Goal: Contribute content

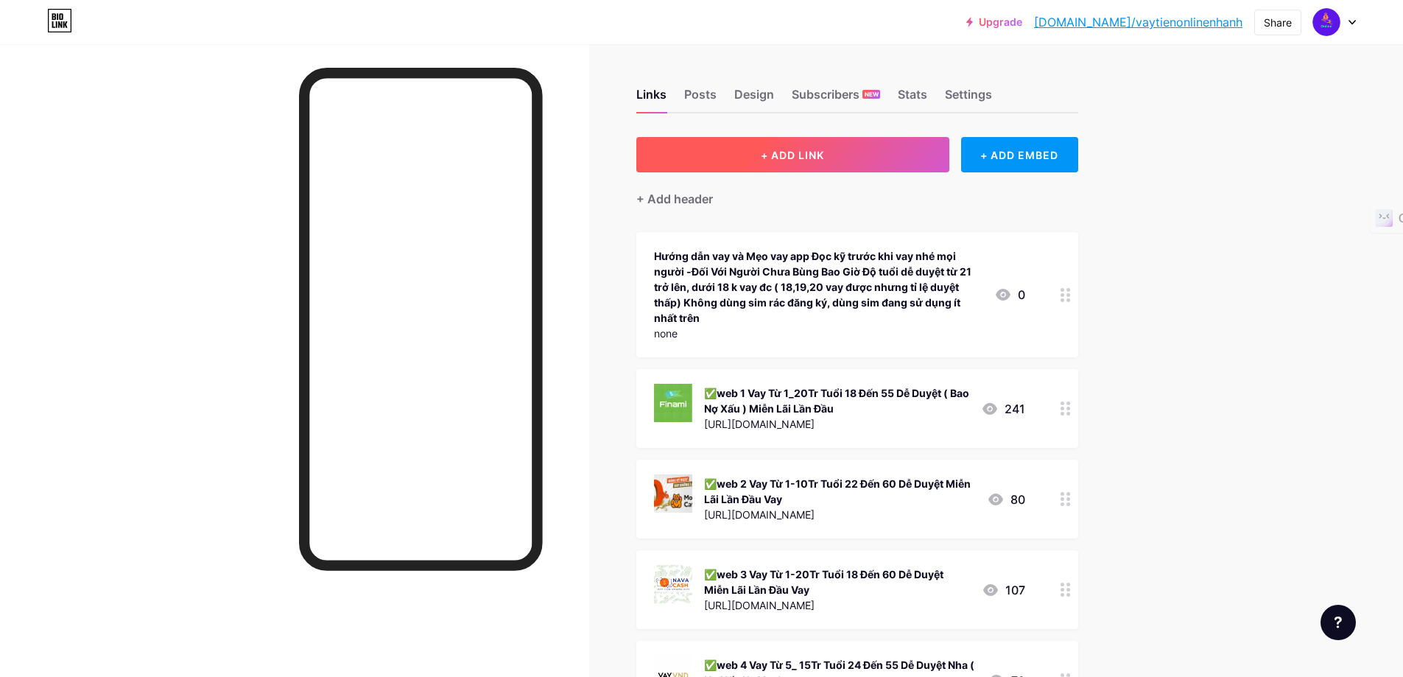
click at [837, 146] on button "+ ADD LINK" at bounding box center [792, 154] width 313 height 35
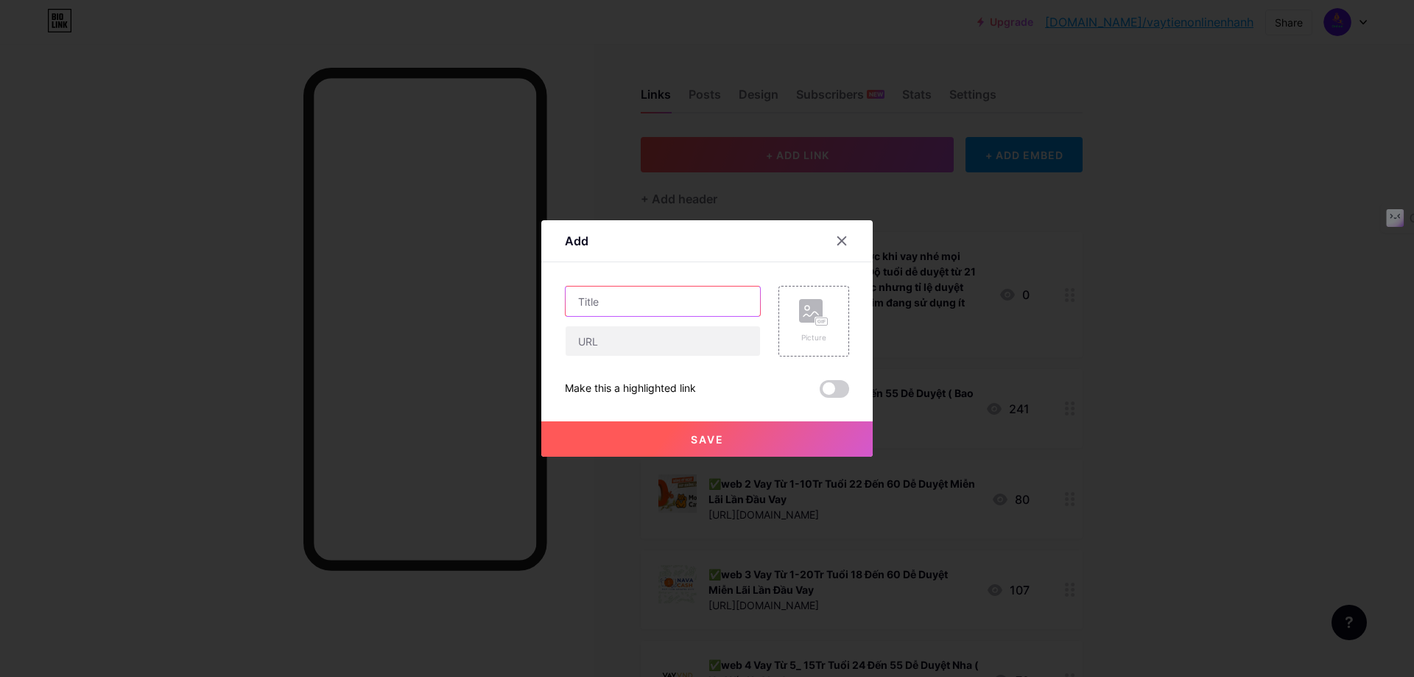
click at [613, 305] on input "text" at bounding box center [663, 300] width 194 height 29
paste input "✅web 1 Vay Từ 1_20Tr Tuổi 18 Đến 55 Dễ Duyệt ( Bao Nợ Xấu ) Miễn Lãi Lần Đầu"
drag, startPoint x: 742, startPoint y: 300, endPoint x: 636, endPoint y: 297, distance: 106.1
click at [636, 297] on input "✅web 1 Vay Từ 1_20Tr Tuổi 18 Đến 55 Dễ Duyệt ( Bao Nợ Xấu ) Miễn Lãi Lần Đầu" at bounding box center [663, 300] width 194 height 29
click at [609, 300] on input "✅web 1 Vay Từ 1_20Tr Tuổi 18 Đến 55 Dễ Duyệt ( Bao Nợ Xấu ) Miễn Lãi Lần Đầu" at bounding box center [663, 300] width 194 height 29
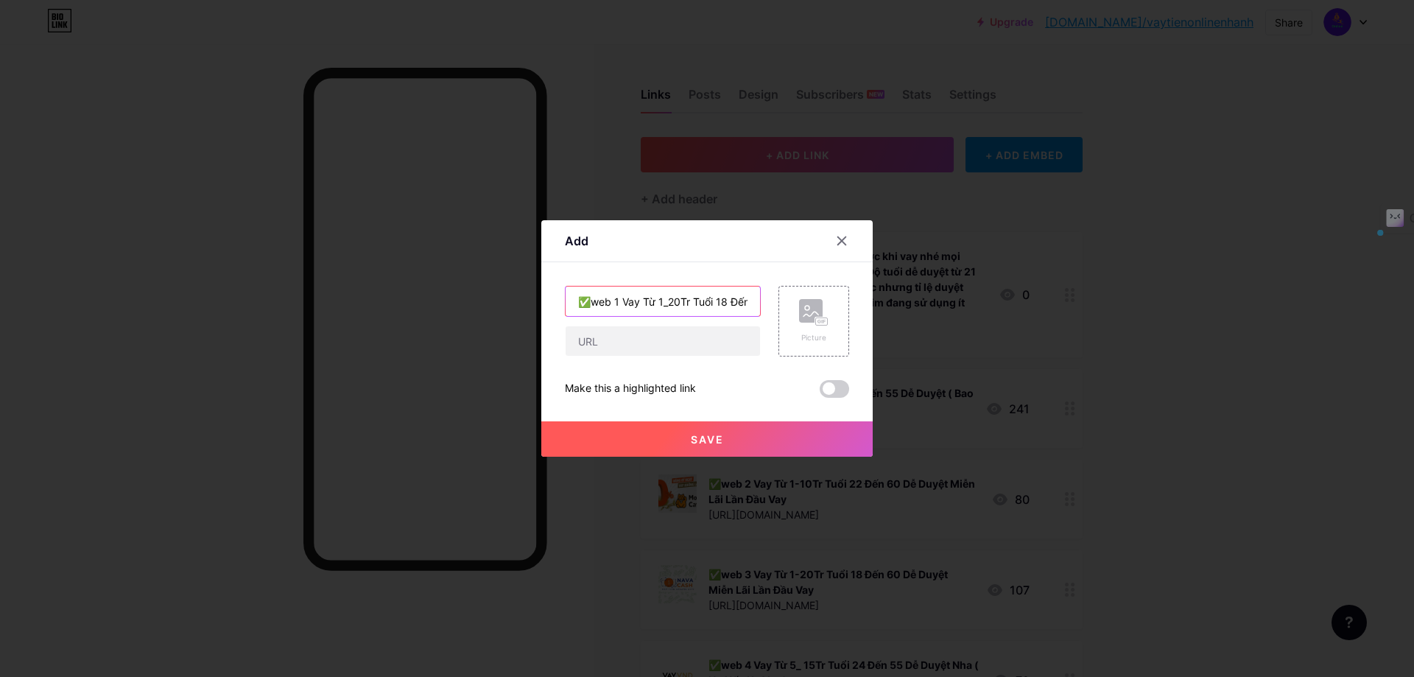
click at [610, 299] on input "✅web 1 Vay Từ 1_20Tr Tuổi 18 Đến 55 Dễ Duyệt ( Bao Nợ Xấu ) Miễn Lãi Lần Đầu" at bounding box center [663, 300] width 194 height 29
type input "✅web 3 Vay Từ 1_20Tr Tuổi 18 Đến 55 Dễ Duyệt ( Bao Nợ Xấu ) Miễn Lãi Lần Đầu"
click at [622, 345] on input "text" at bounding box center [663, 340] width 194 height 29
paste input "[URL][DOMAIN_NAME]"
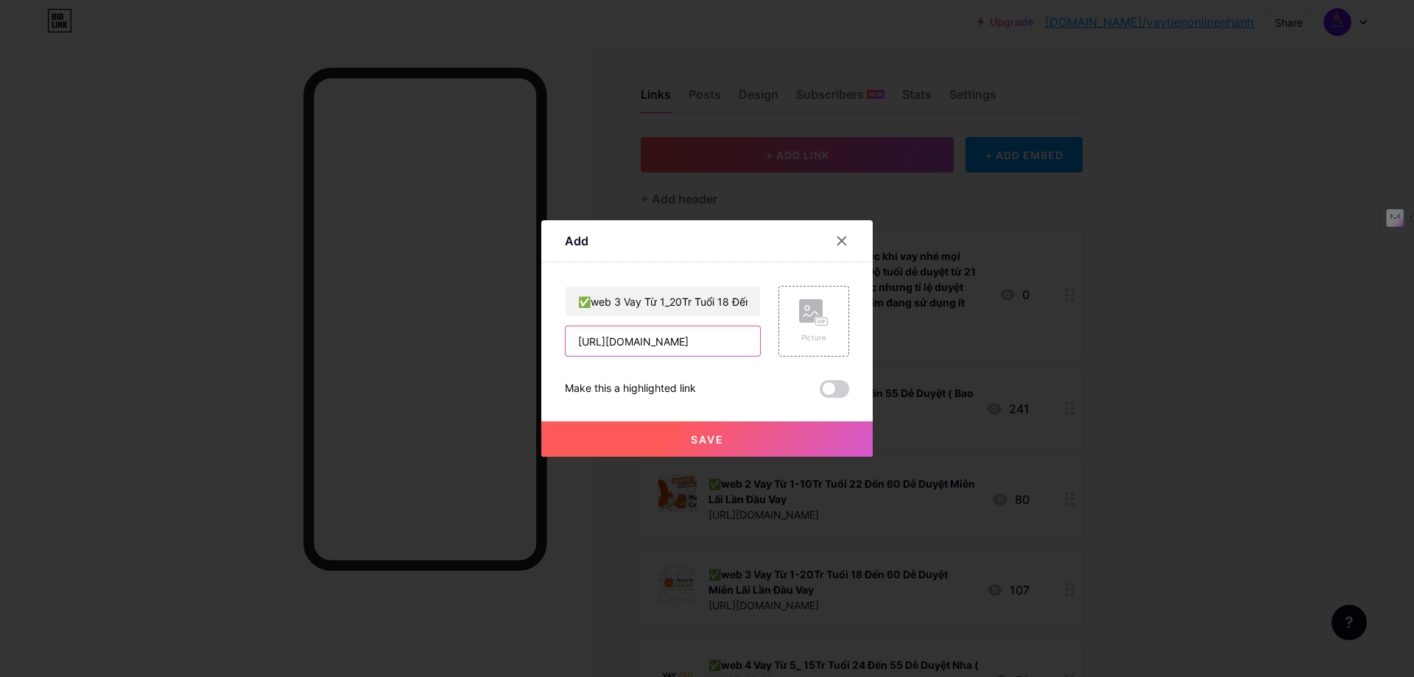
type input "[URL][DOMAIN_NAME]"
click at [757, 370] on div "✅web 3 Vay Từ 1_20Tr Tuổi 18 Đến 55 Dễ Duyệt ( Bao Nợ Xấu ) Miễn Lãi Lần Đầu [U…" at bounding box center [707, 342] width 284 height 112
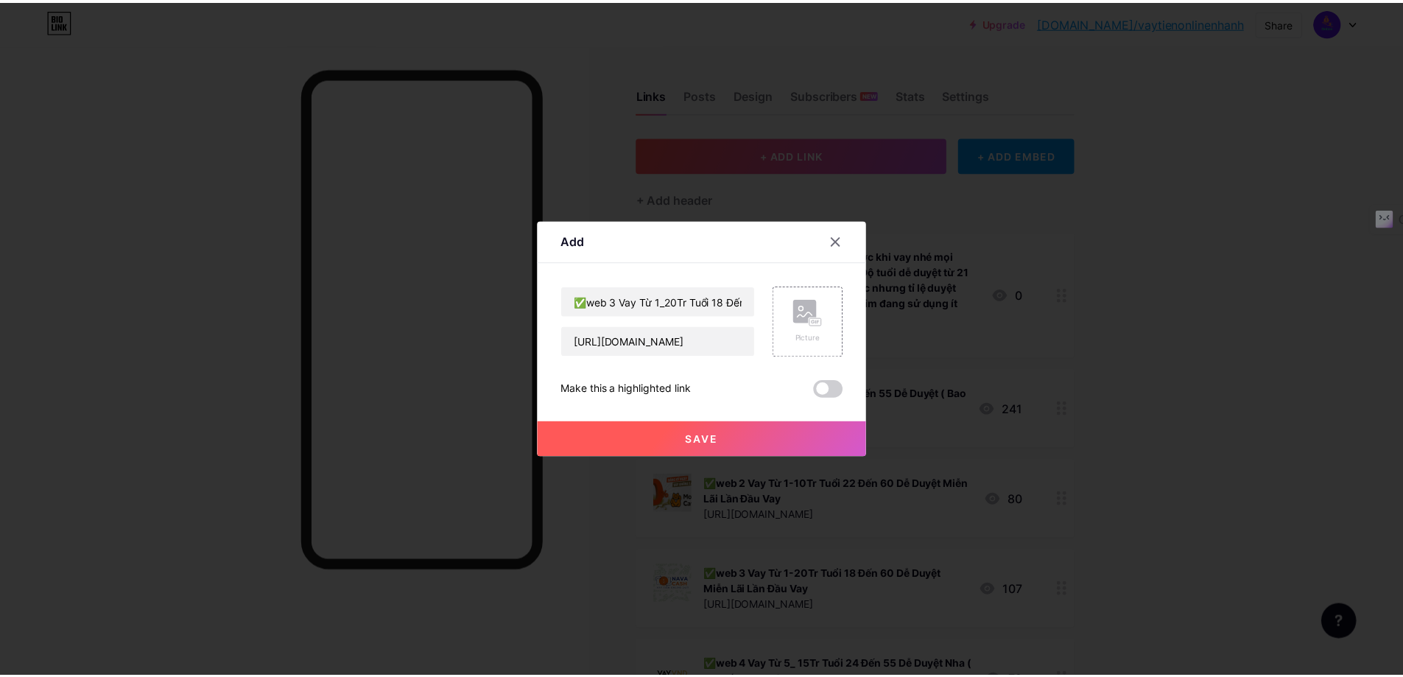
scroll to position [0, 0]
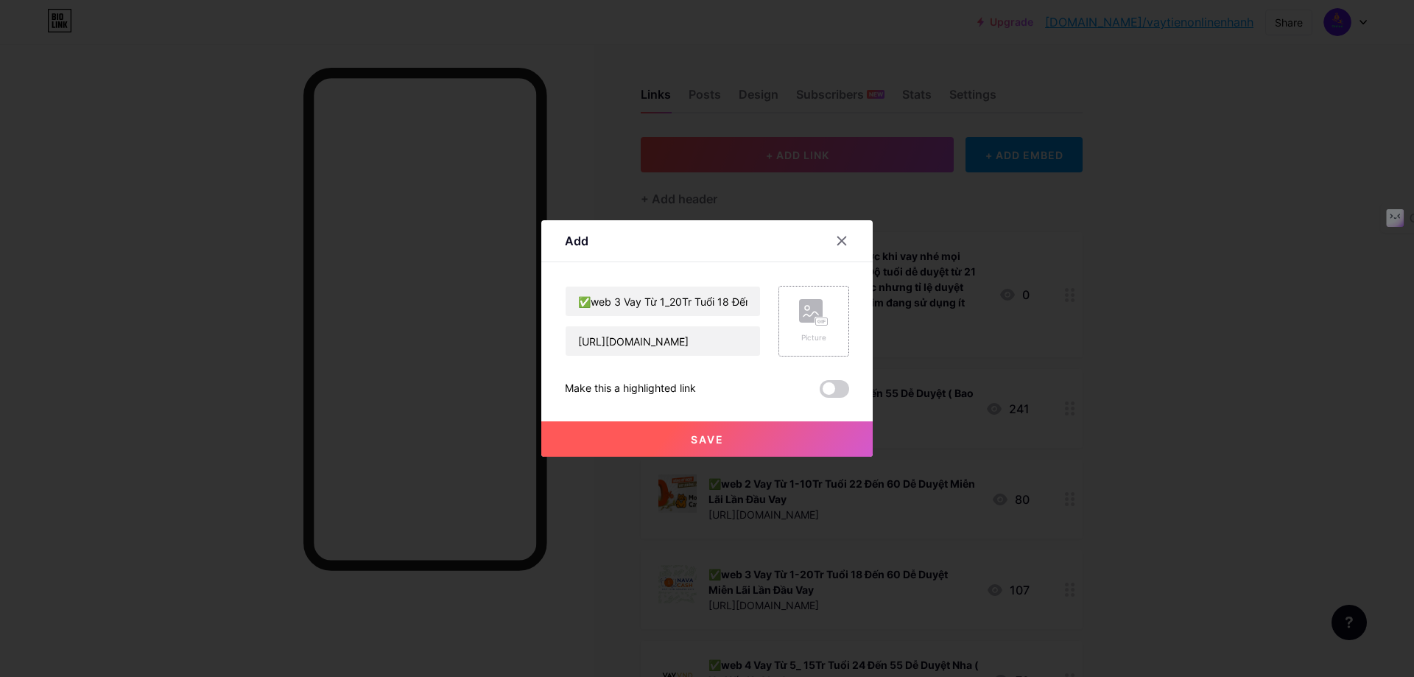
click at [809, 312] on icon at bounding box center [810, 313] width 15 height 4
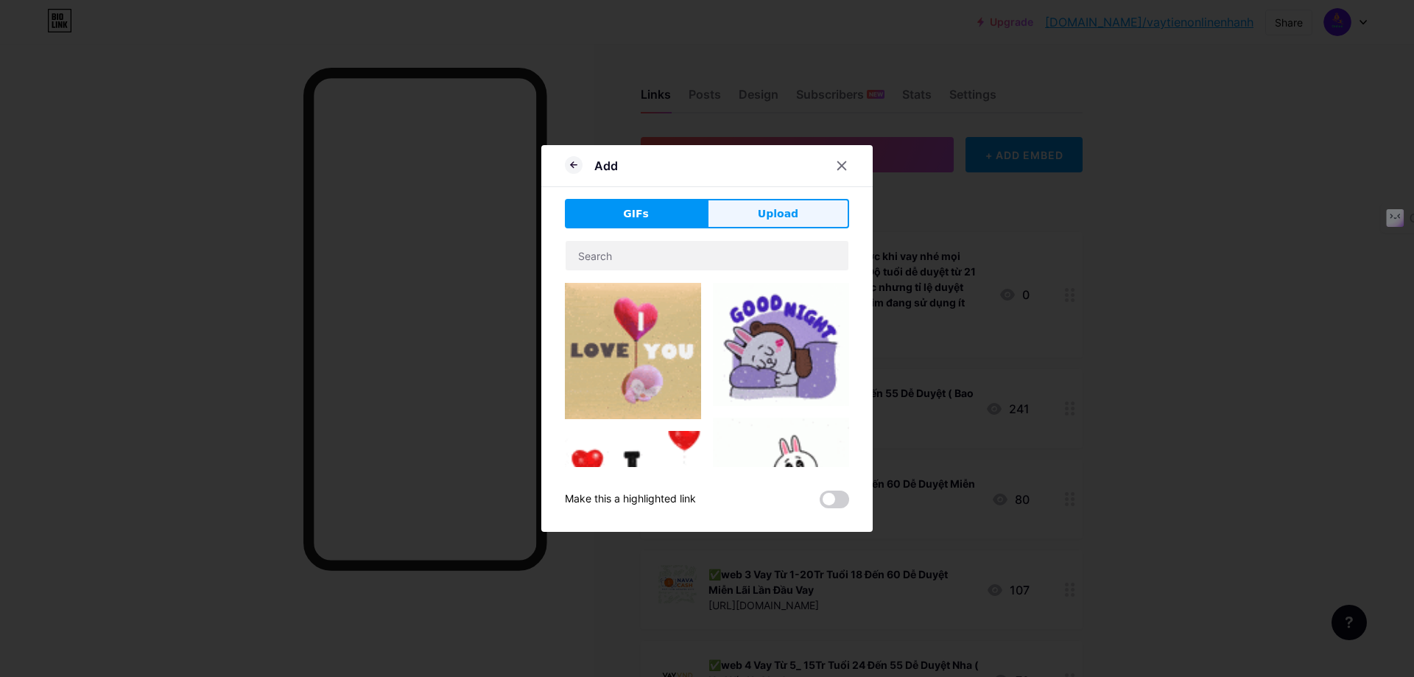
click at [794, 213] on button "Upload" at bounding box center [778, 213] width 142 height 29
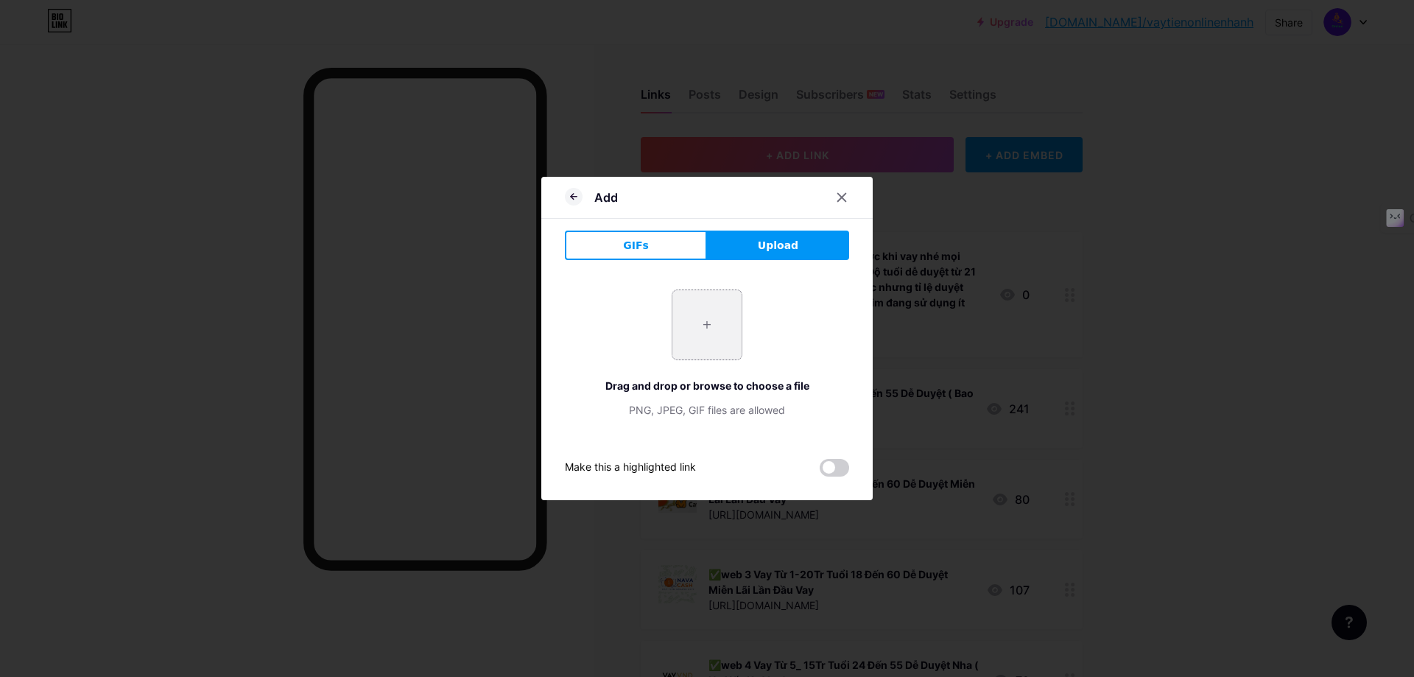
click at [715, 316] on input "file" at bounding box center [706, 324] width 69 height 69
type input "C:\fakepath\4589d1aa-355e-4811-99f1-6fa275936e2c__link-in-bio__links-block__hom…"
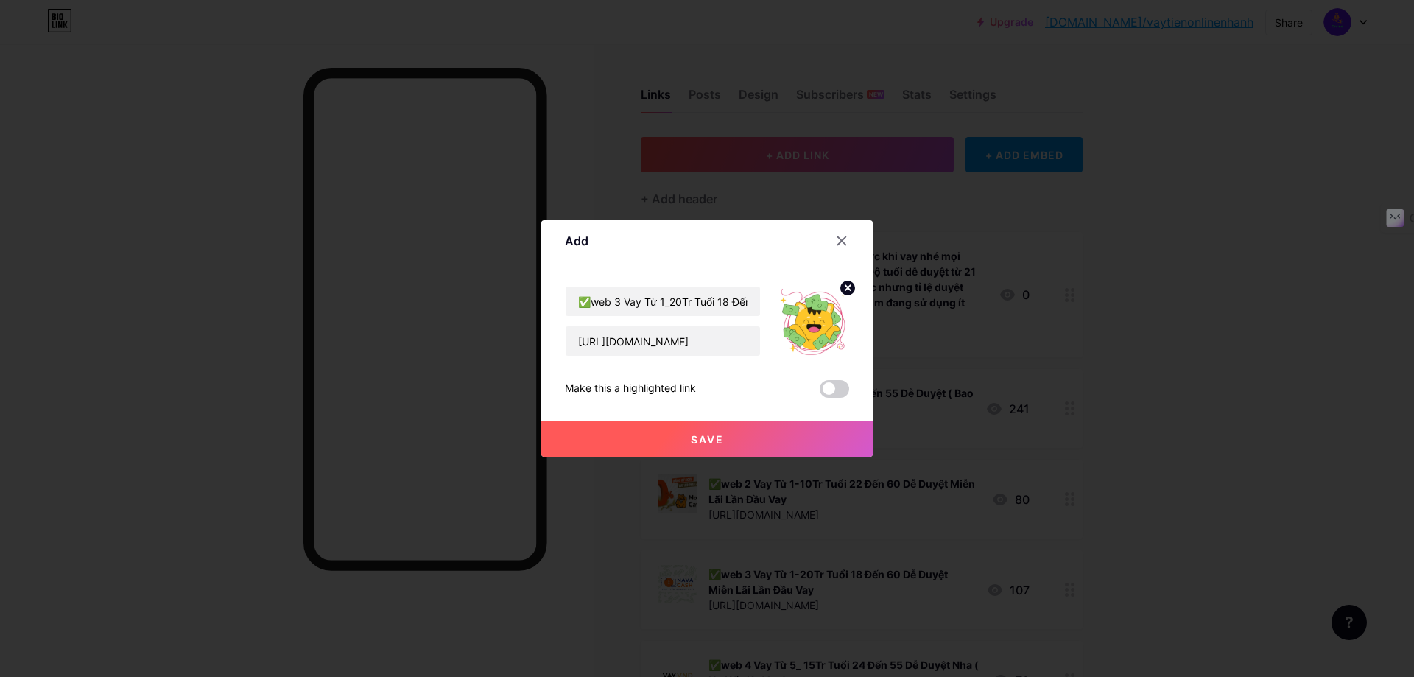
click at [694, 437] on span "Save" at bounding box center [707, 439] width 33 height 13
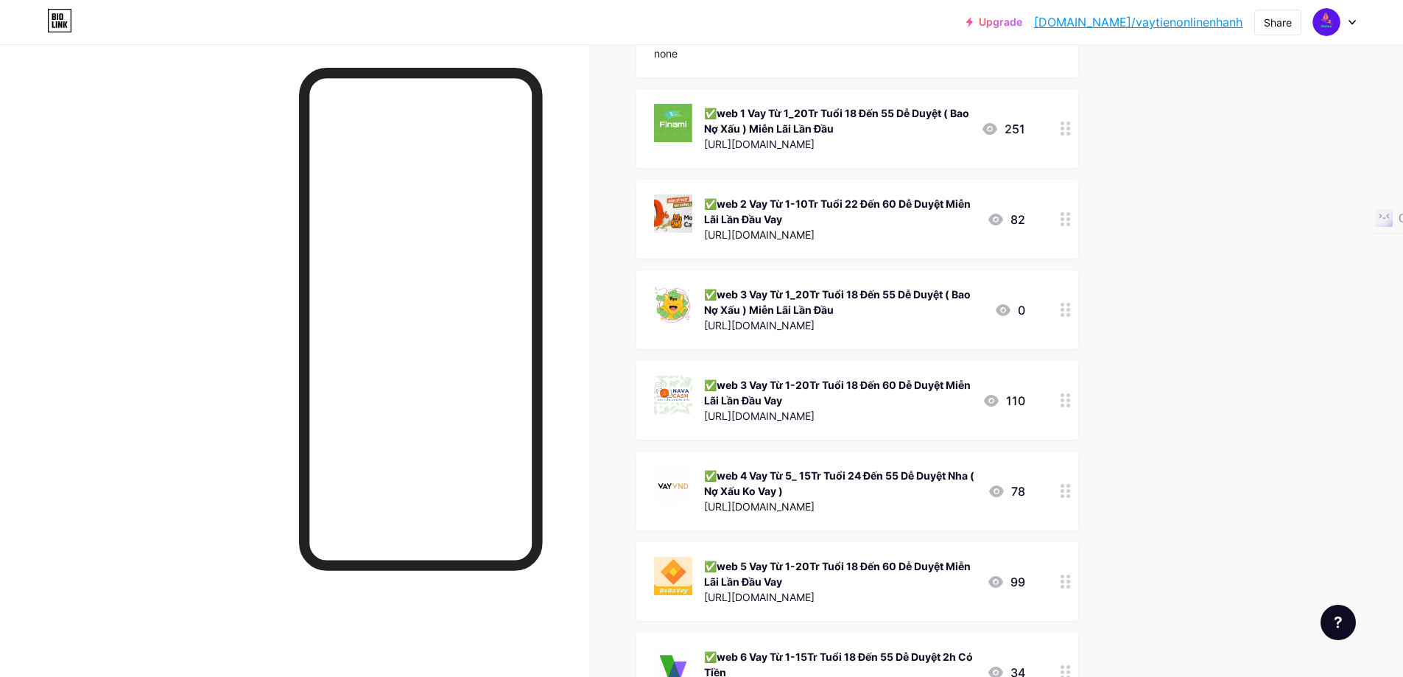
scroll to position [295, 0]
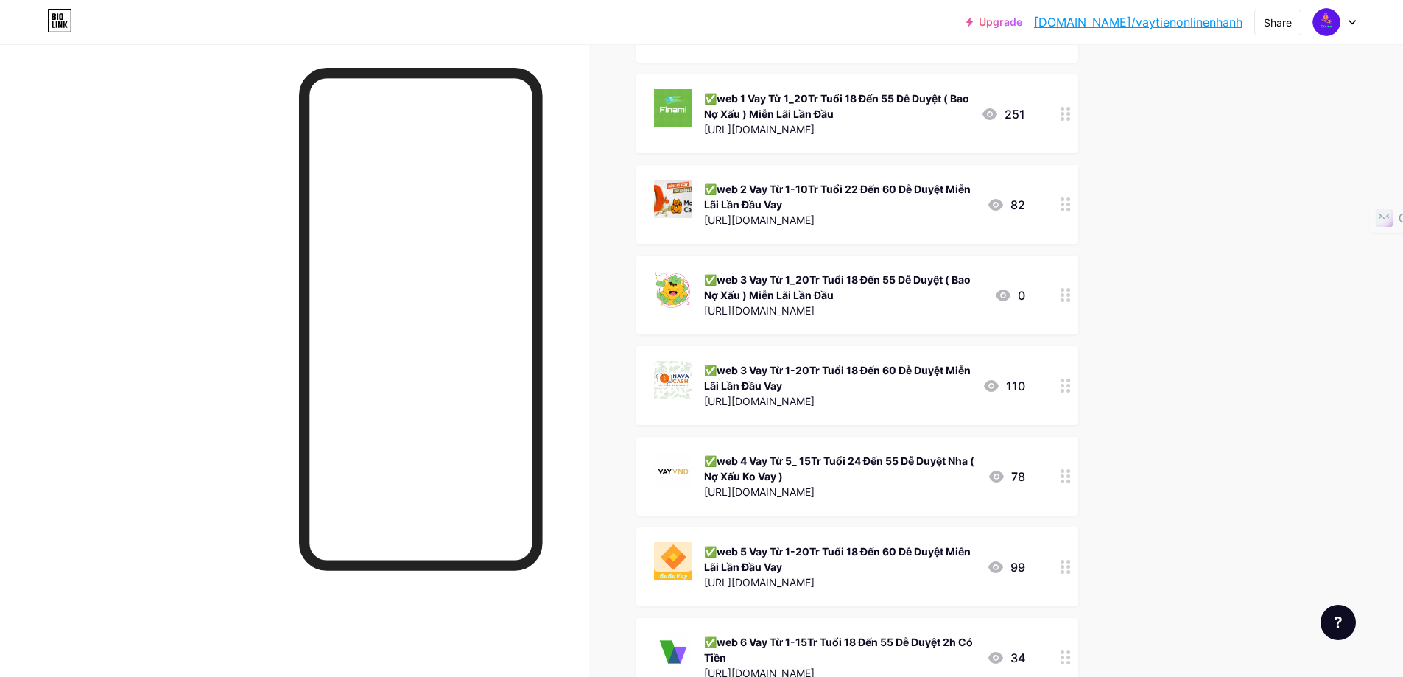
click at [756, 373] on div "✅web 3 Vay Từ 1-20Tr Tuổi 18 Đến 60 Dễ Duyệt Miễn Lãi Lần Đầu Vay" at bounding box center [837, 377] width 267 height 31
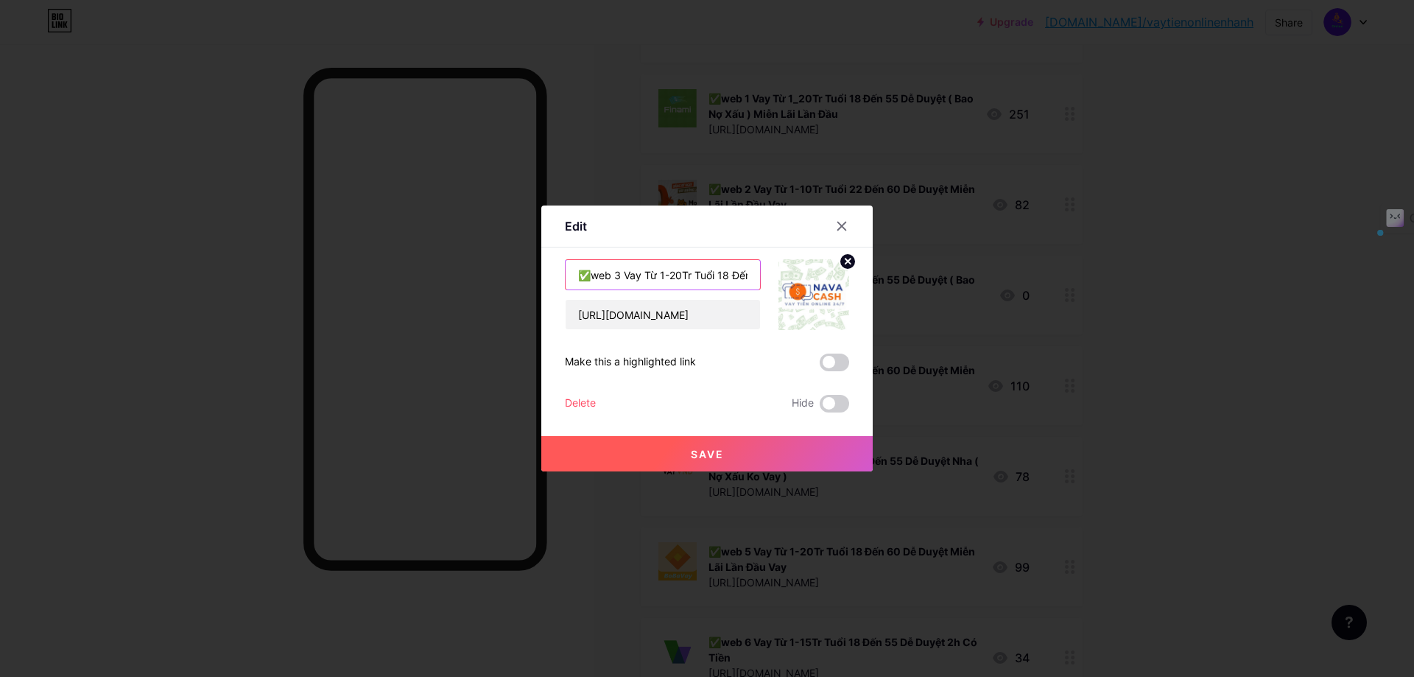
click at [613, 276] on input "✅web 3 Vay Từ 1-20Tr Tuổi 18 Đến 60 Dễ Duyệt Miễn Lãi Lần Đầu Vay" at bounding box center [663, 274] width 194 height 29
type input "✅web 4 Vay Từ 1-20Tr Tuổi 18 Đến 60 Dễ Duyệt Miễn Lãi Lần Đầu Vay"
click at [728, 450] on button "Save" at bounding box center [706, 453] width 331 height 35
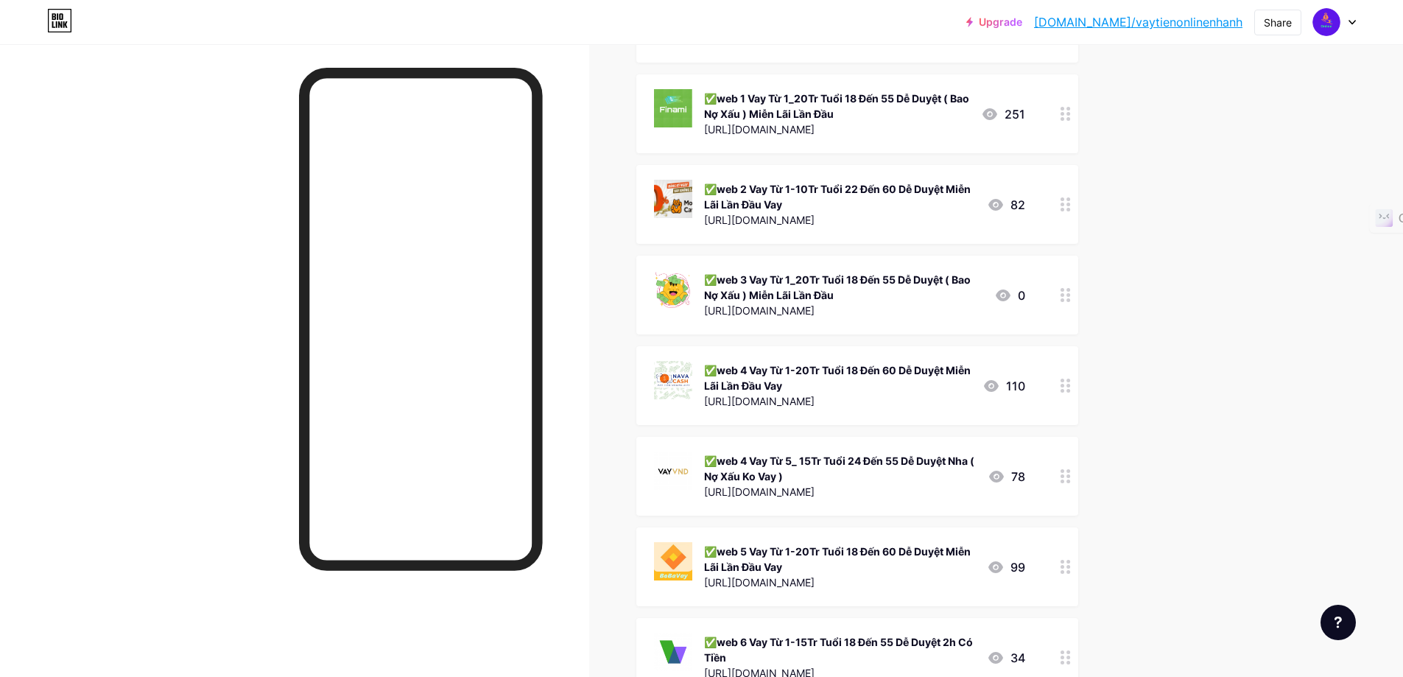
click at [751, 460] on div "✅web 4 Vay Từ 5_ 15Tr Tuổi 24 Đến 55 Dễ Duyệt Nha ( Nợ Xấu Ko Vay )" at bounding box center [840, 468] width 272 height 31
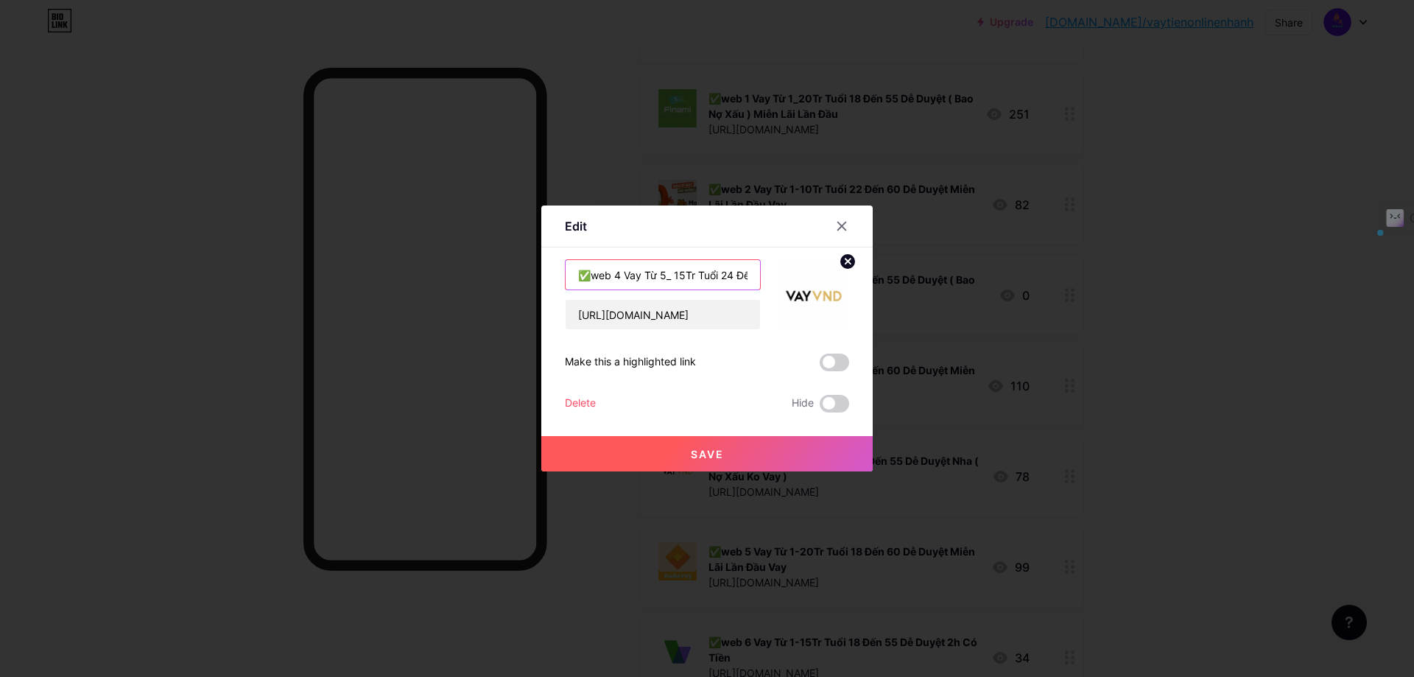
click at [613, 275] on input "✅web 4 Vay Từ 5_ 15Tr Tuổi 24 Đến 55 Dễ Duyệt Nha ( Nợ Xấu Ko Vay )" at bounding box center [663, 274] width 194 height 29
type input "✅web 5 Vay Từ 5_ 15Tr Tuổi 24 Đến 55 Dễ Duyệt Nha ( Nợ Xấu Ko Vay )"
click at [709, 453] on span "Save" at bounding box center [707, 454] width 33 height 13
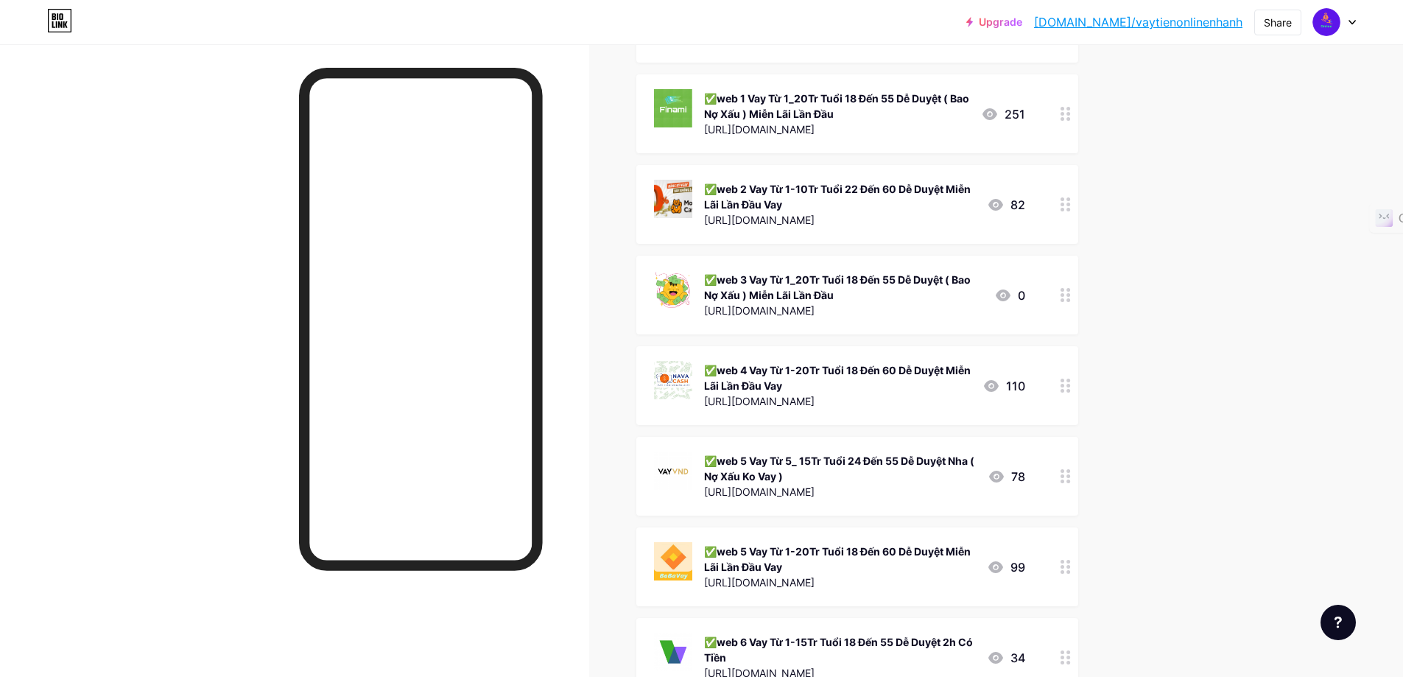
scroll to position [368, 0]
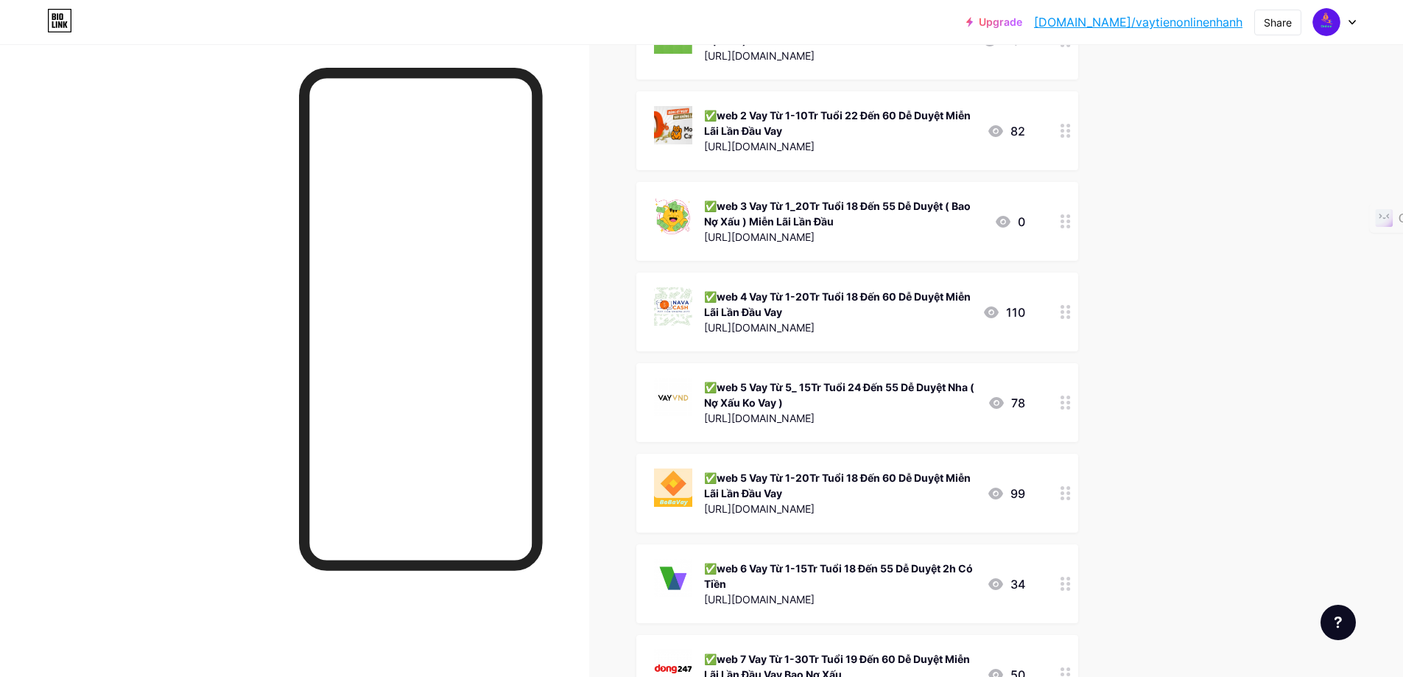
click at [758, 482] on div "✅web 5 Vay Từ 1-20Tr Tuổi 18 Đến 60 Dễ Duyệt Miễn Lãi Lần Đầu Vay" at bounding box center [839, 485] width 271 height 31
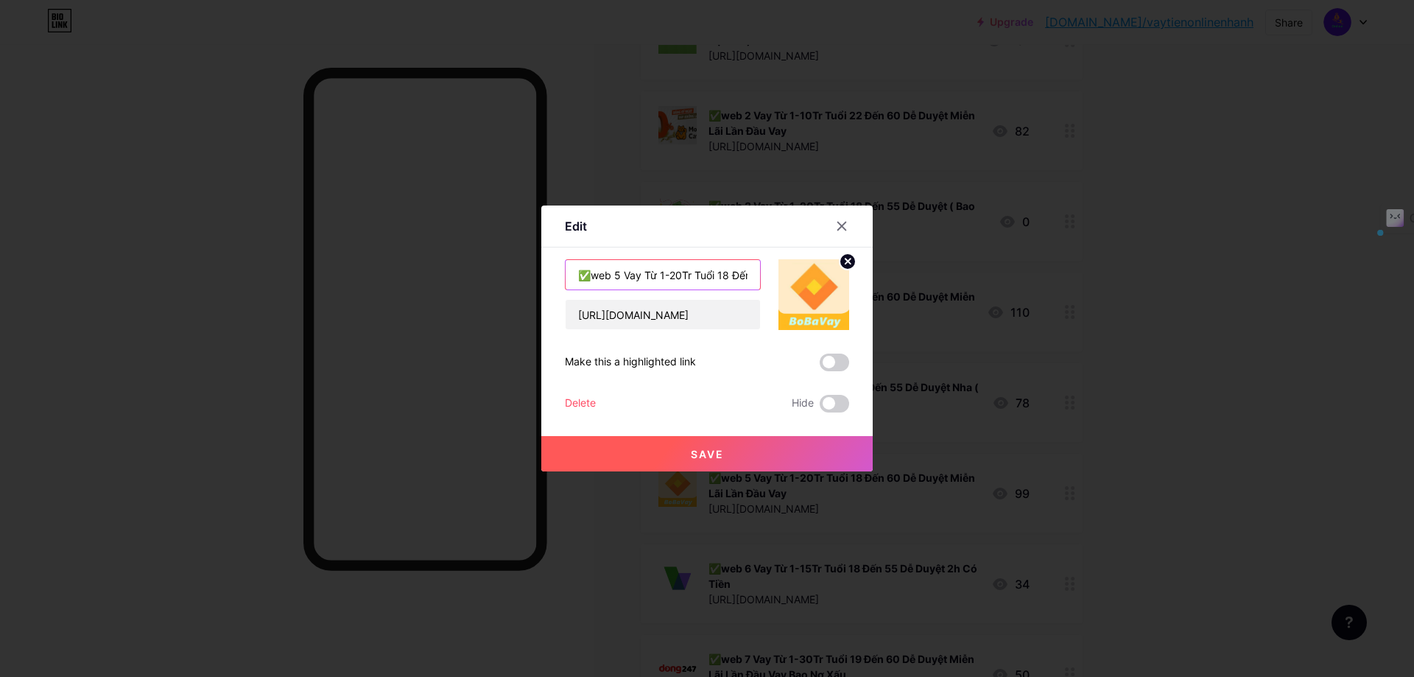
click at [612, 275] on input "✅web 5 Vay Từ 1-20Tr Tuổi 18 Đến 60 Dễ Duyệt Miễn Lãi Lần Đầu Vay" at bounding box center [663, 274] width 194 height 29
type input "✅web 6 Vay Từ 1-20Tr Tuổi 18 Đến 60 Dễ Duyệt Miễn Lãi Lần Đầu Vay"
click at [742, 456] on button "Save" at bounding box center [706, 453] width 331 height 35
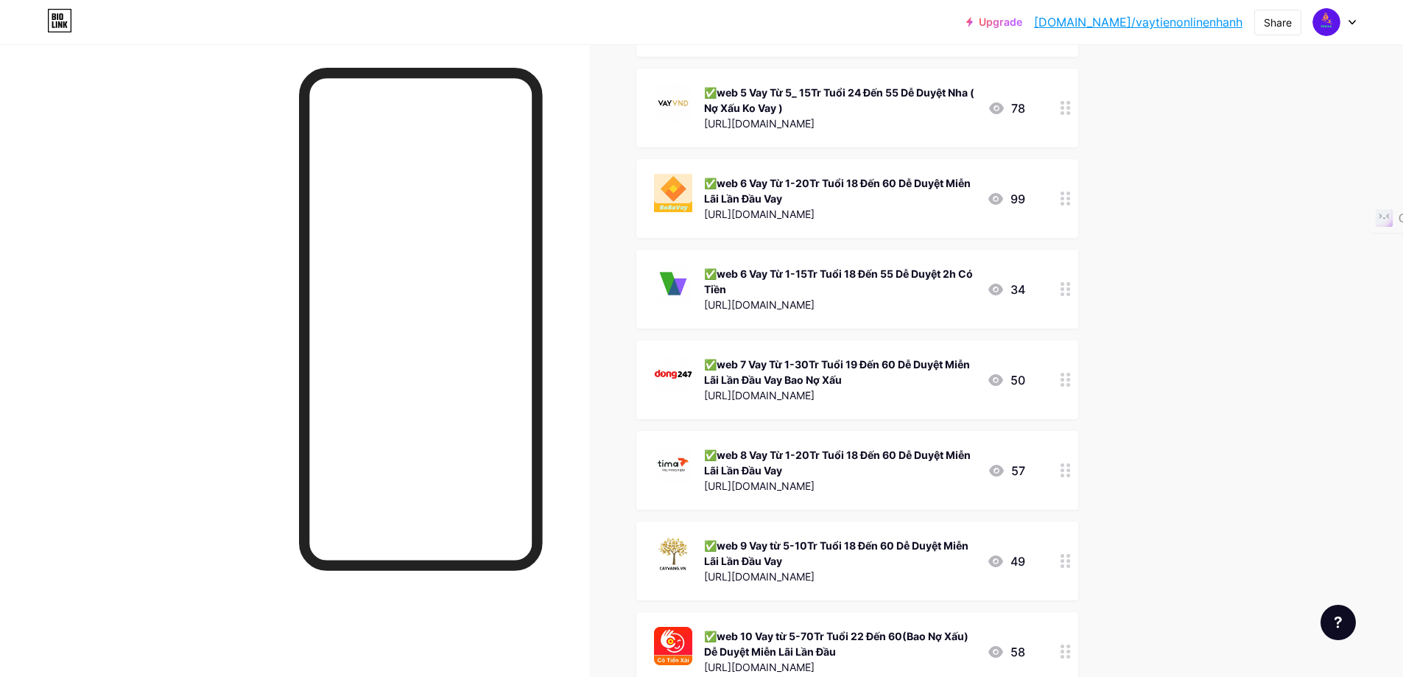
scroll to position [589, 0]
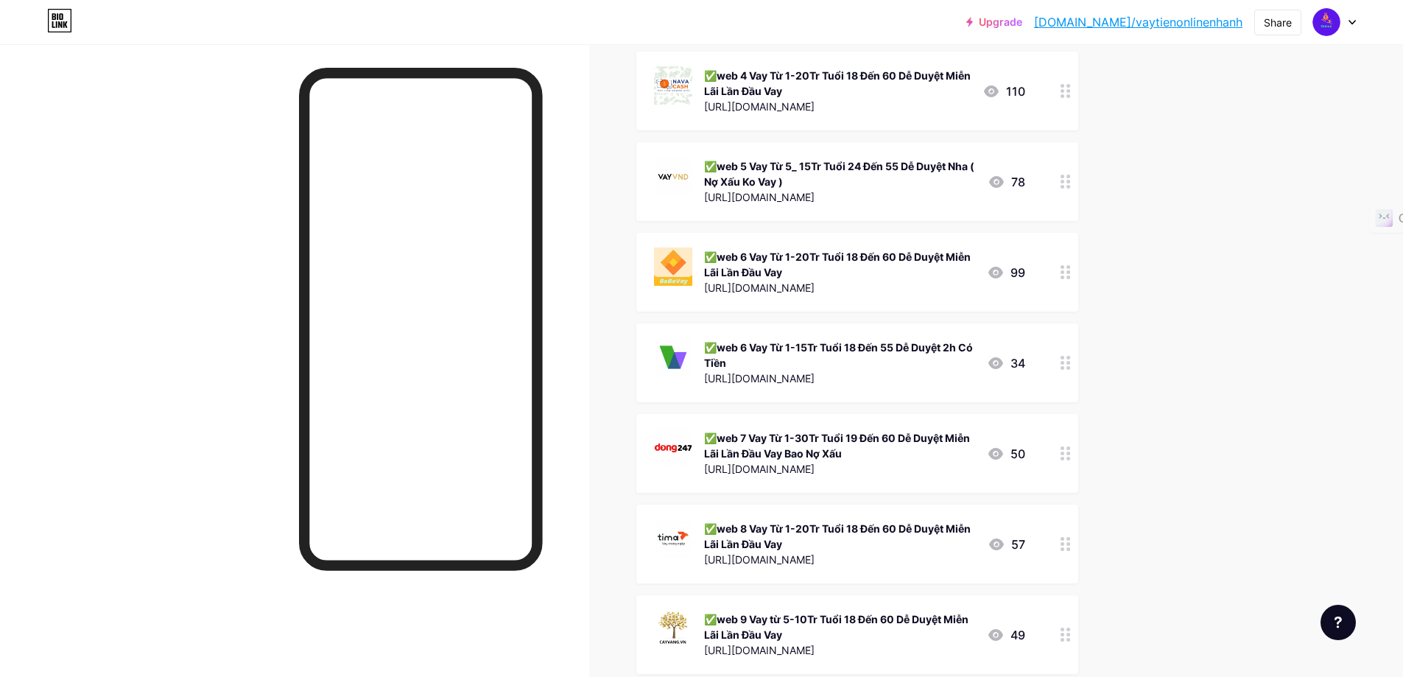
click at [831, 264] on div "✅web 6 Vay Từ 1-20Tr Tuổi 18 Đến 60 Dễ Duyệt Miễn Lãi Lần Đầu Vay" at bounding box center [839, 264] width 271 height 31
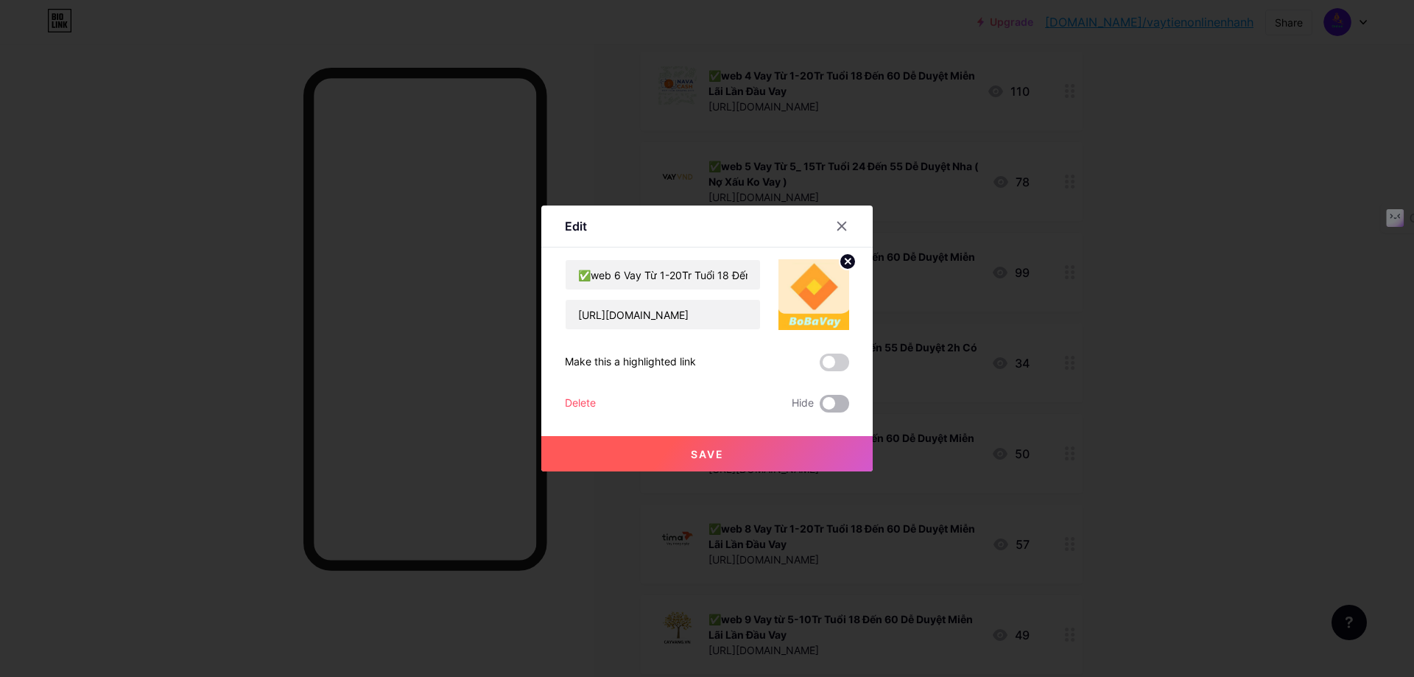
click at [834, 401] on span at bounding box center [834, 404] width 29 height 18
click at [820, 407] on input "checkbox" at bounding box center [820, 407] width 0 height 0
click at [710, 450] on span "Save" at bounding box center [707, 454] width 33 height 13
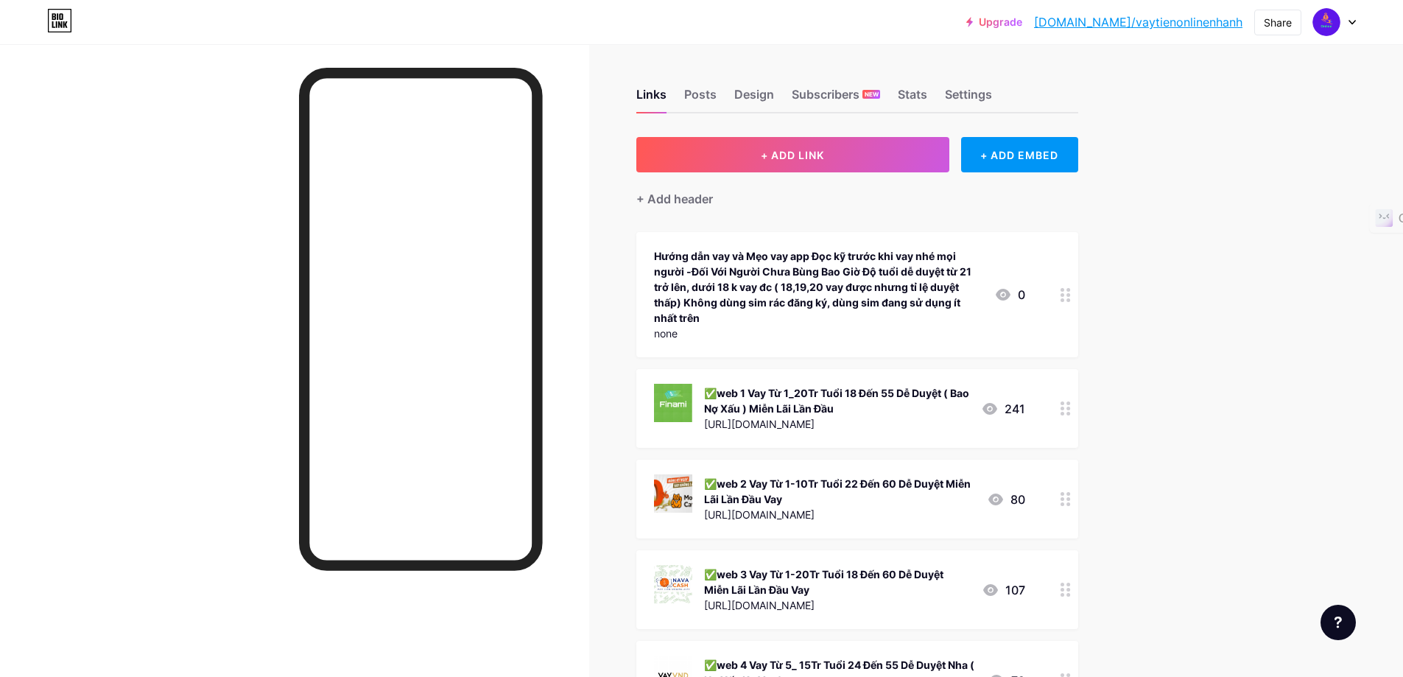
click at [788, 392] on div "✅web 1 Vay Từ 1_20Tr Tuổi 18 Đến 55 Dễ Duyệt ( Bao Nợ Xấu ) Miễn Lãi Lần Đầu" at bounding box center [836, 400] width 265 height 31
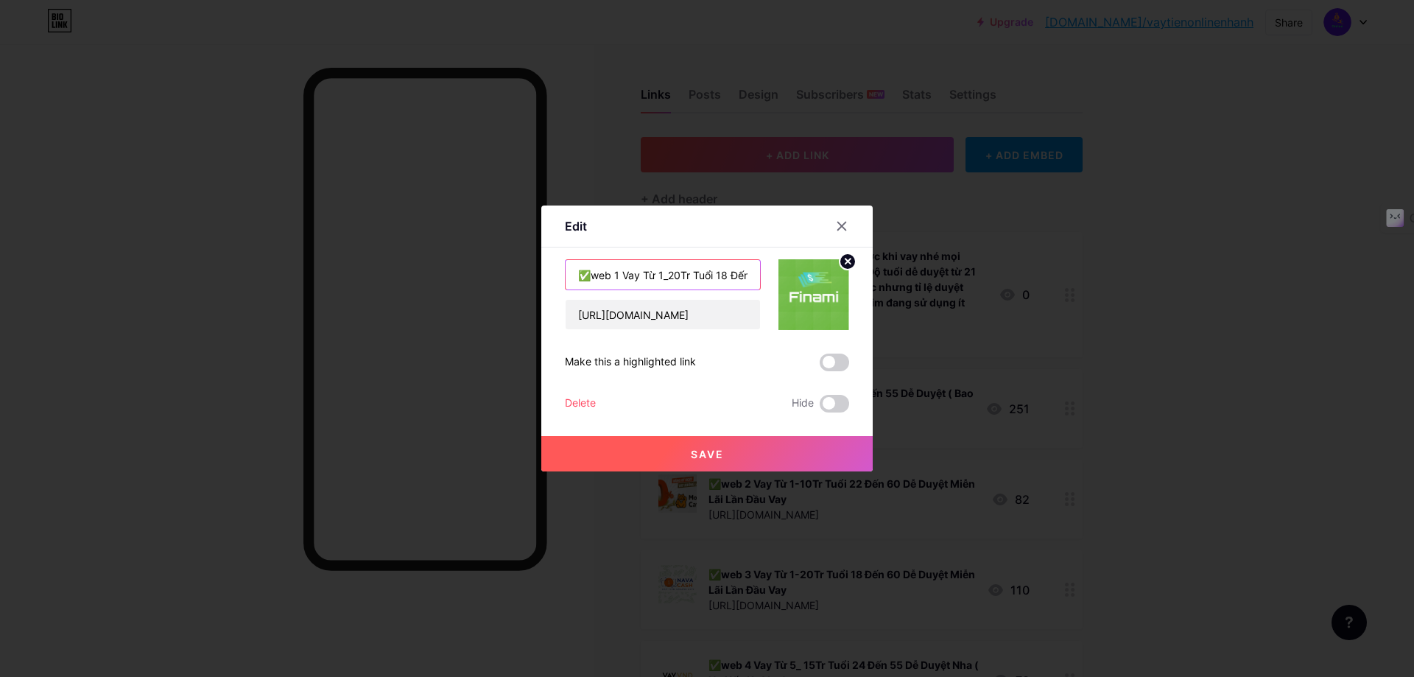
click at [608, 275] on input "✅web 1 Vay Từ 1_20Tr Tuổi 18 Đến 55 Dễ Duyệt ( Bao Nợ Xấu ) Miễn Lãi Lần Đầu" at bounding box center [663, 274] width 194 height 29
click at [615, 275] on input "✅web 1 Vay Từ 1_20Tr Tuổi 18 Đến 55 Dễ Duyệt ( Bao Nợ Xấu ) Miễn Lãi Lần Đầu" at bounding box center [663, 274] width 194 height 29
